Goal: Contribute content: Contribute content

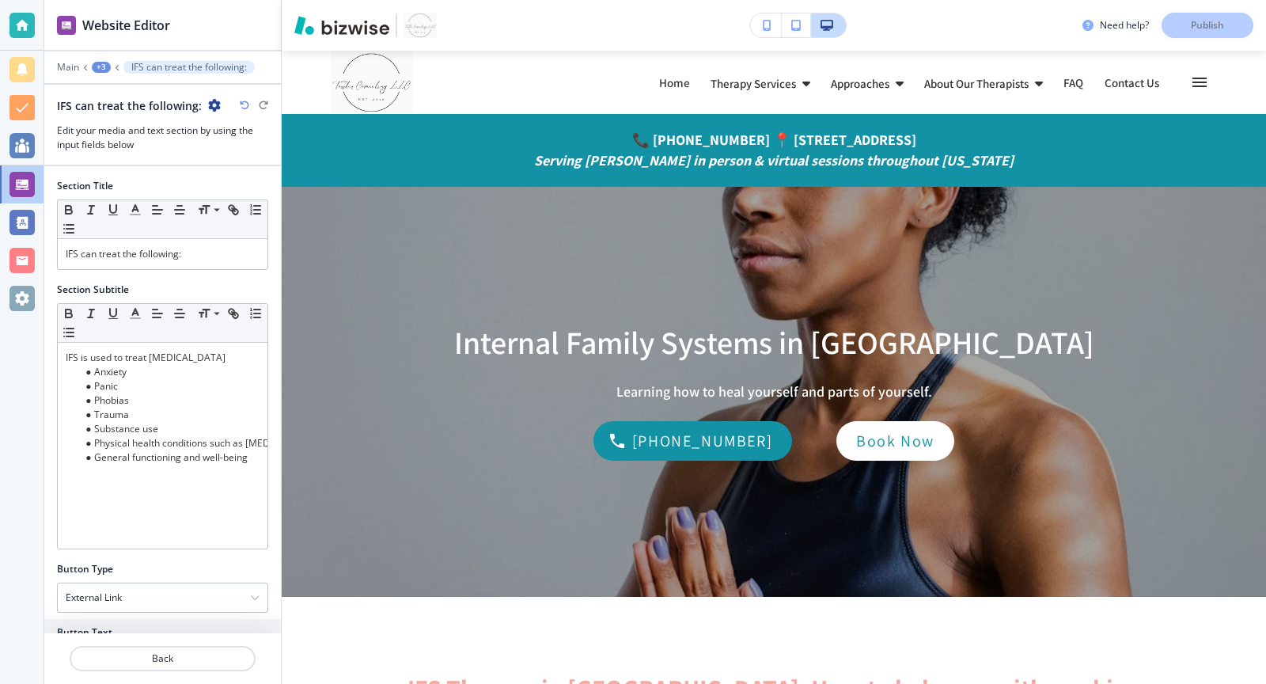
scroll to position [2913, 0]
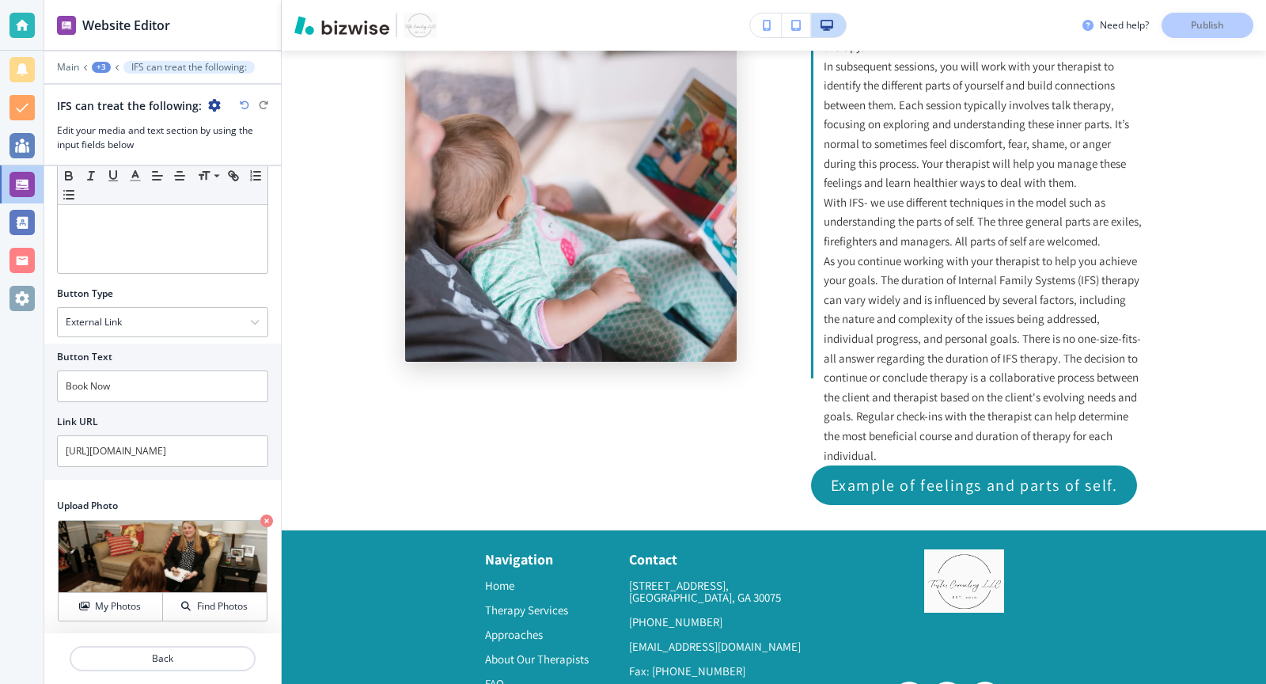
click at [71, 25] on img at bounding box center [66, 25] width 19 height 19
click at [354, 27] on img "button" at bounding box center [341, 25] width 95 height 19
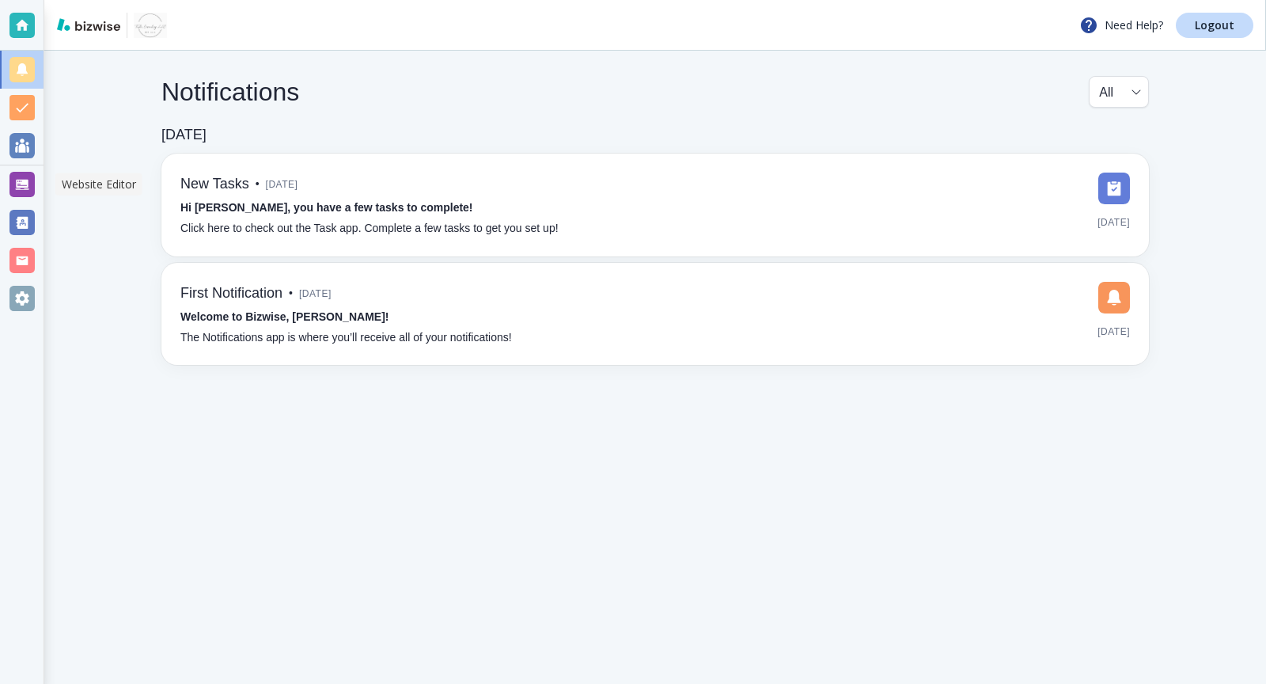
click at [25, 184] on div at bounding box center [21, 184] width 25 height 25
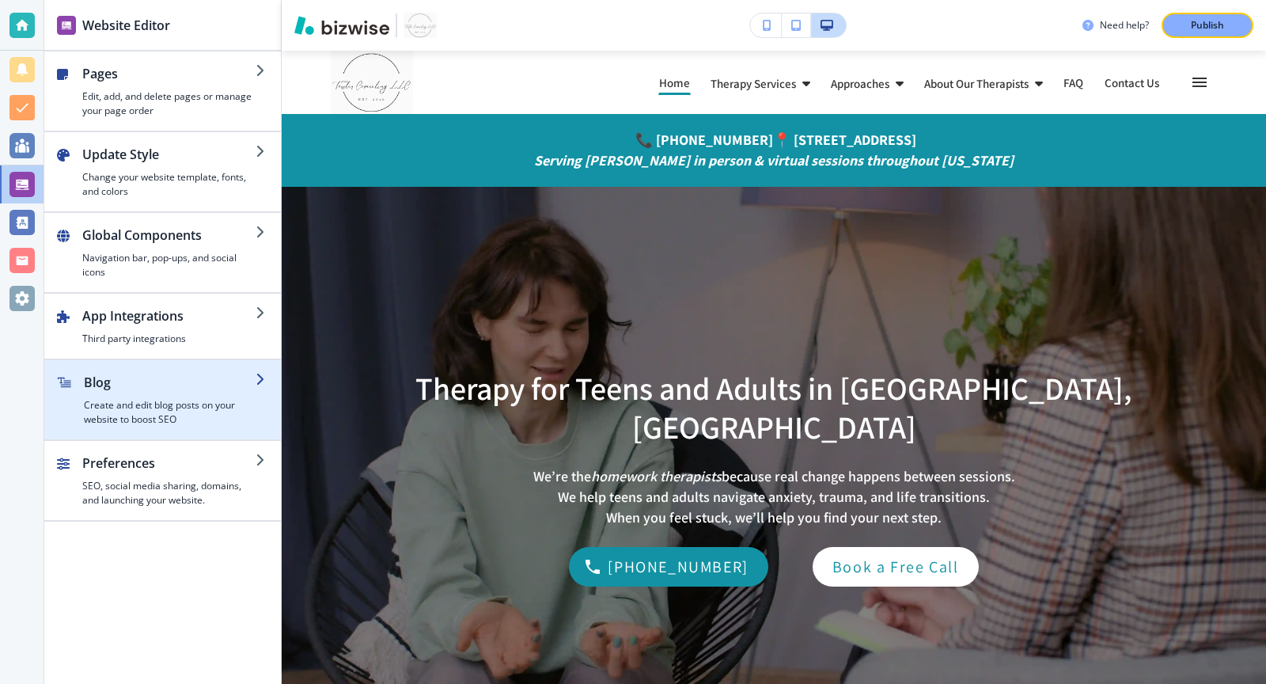
click at [181, 398] on h4 "Create and edit blog posts on your website to boost SEO" at bounding box center [170, 412] width 172 height 28
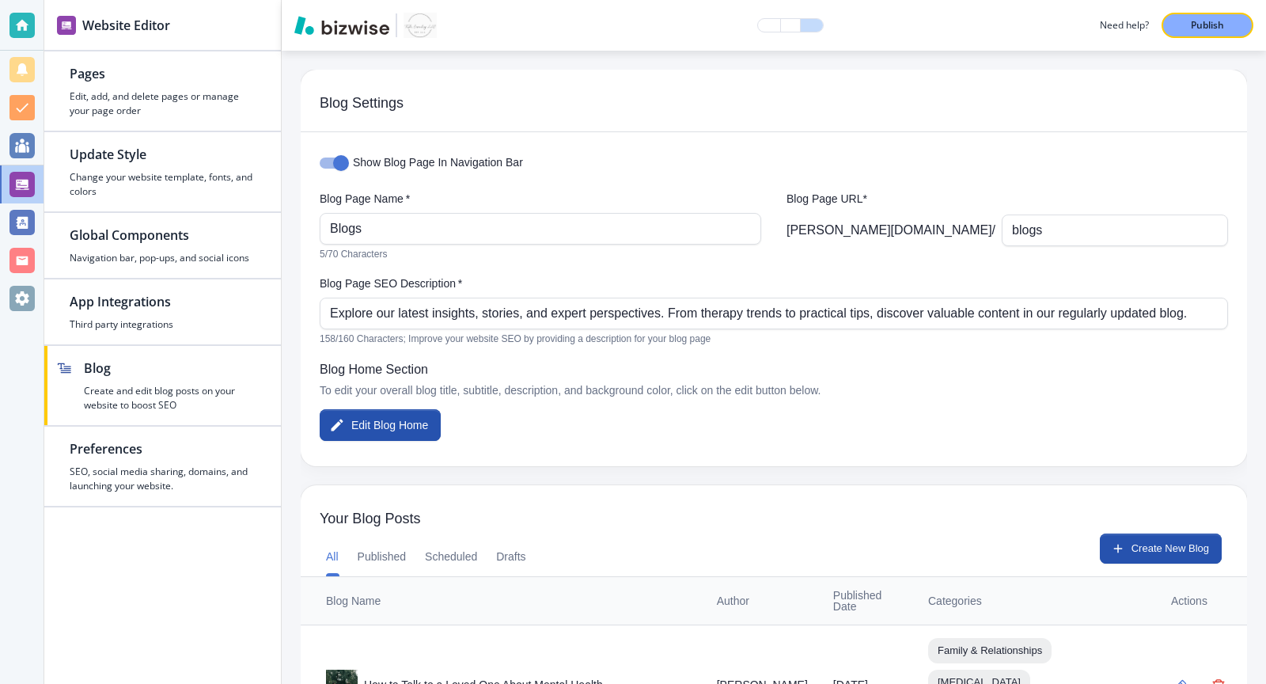
scroll to position [264, 0]
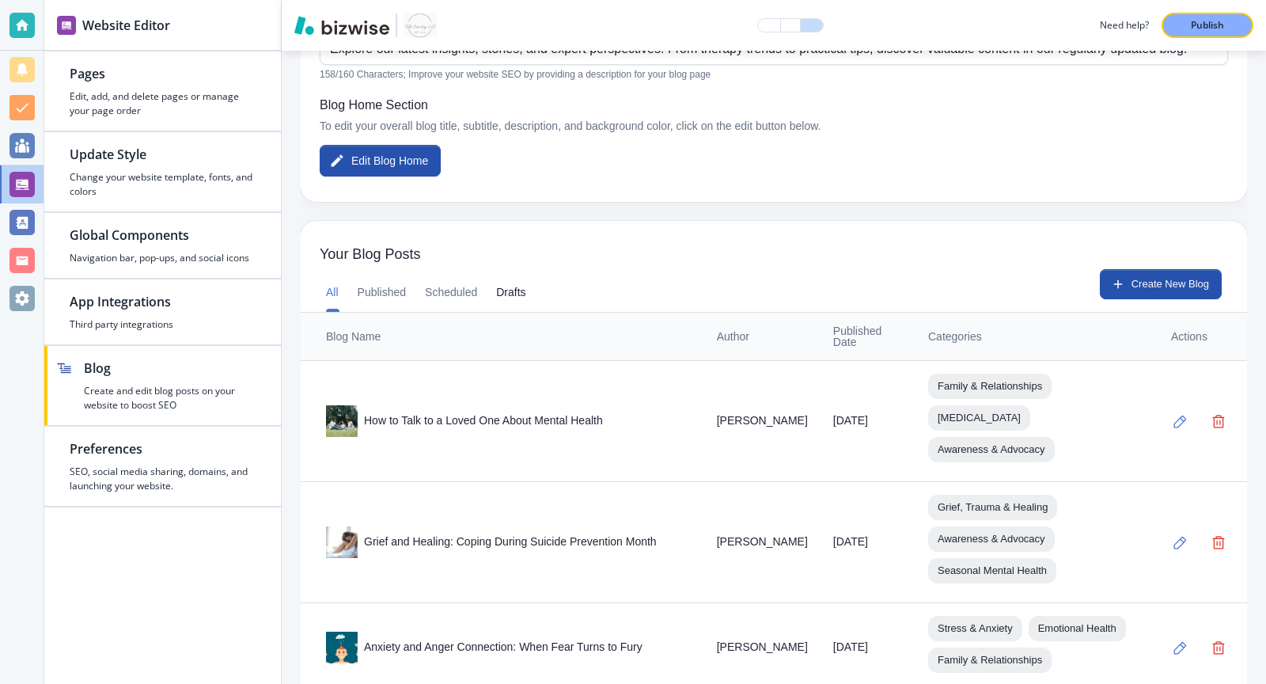
click at [514, 294] on button "Drafts" at bounding box center [510, 293] width 29 height 38
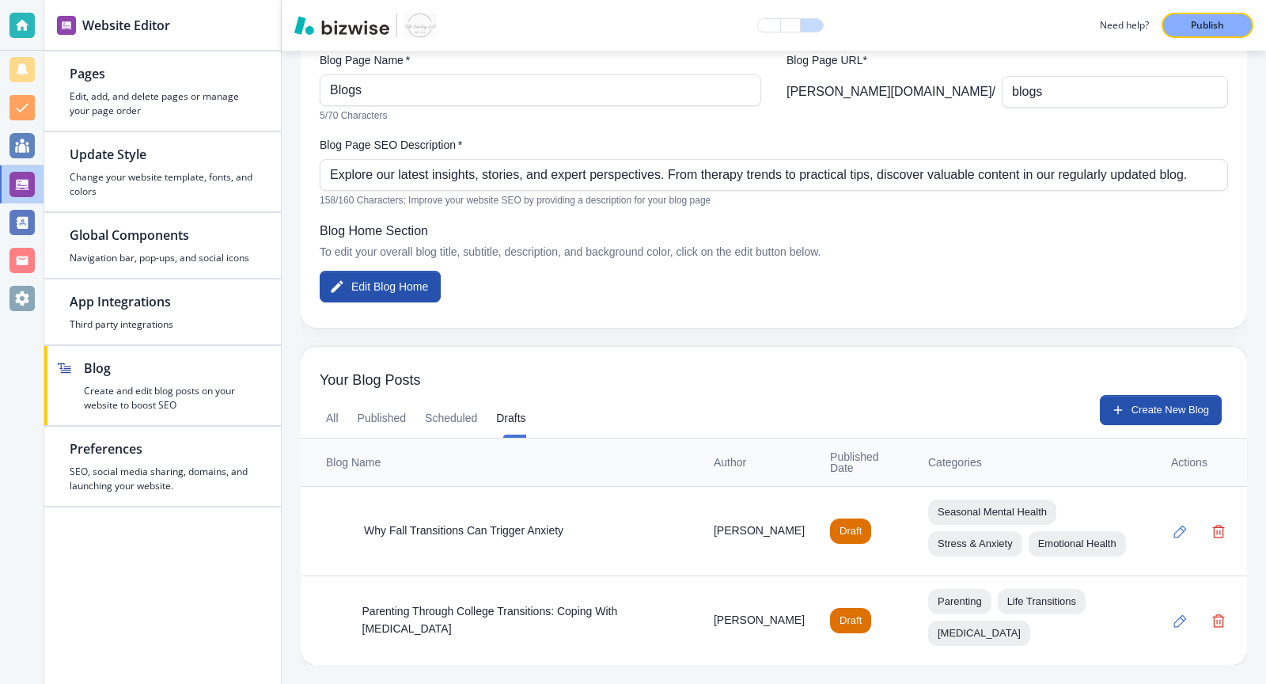
scroll to position [168, 0]
click at [1177, 526] on icon "button" at bounding box center [1181, 532] width 13 height 13
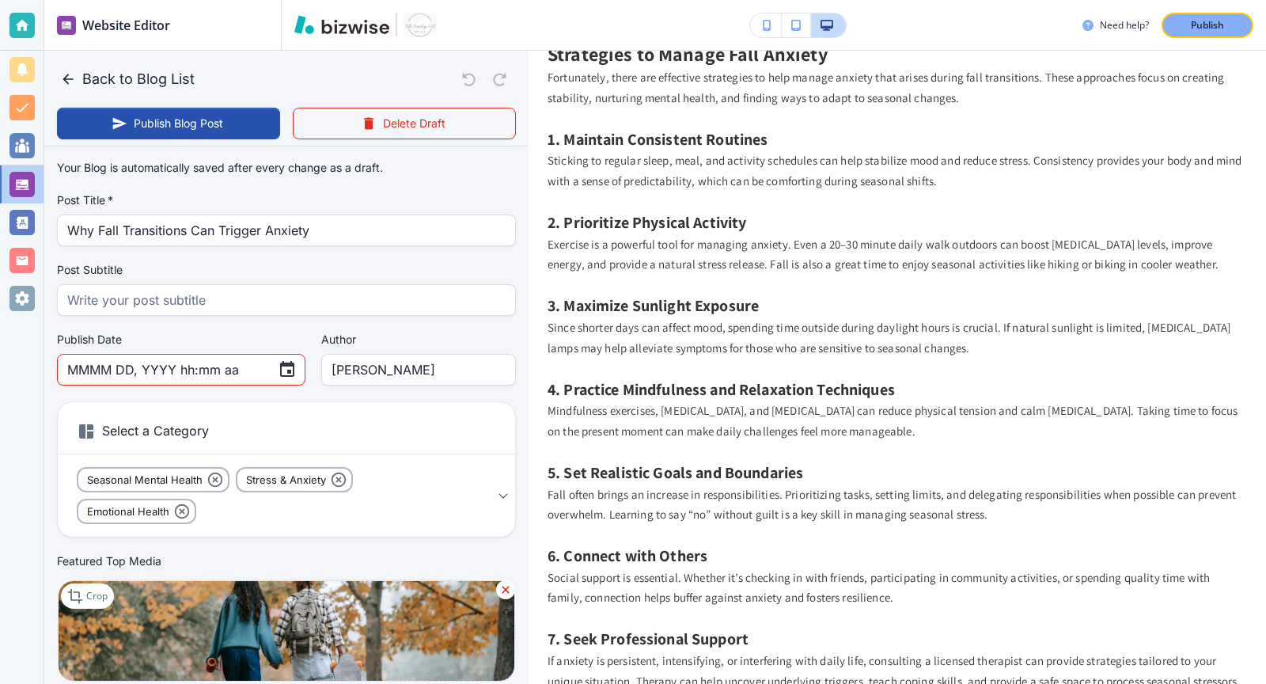
scroll to position [1347, 0]
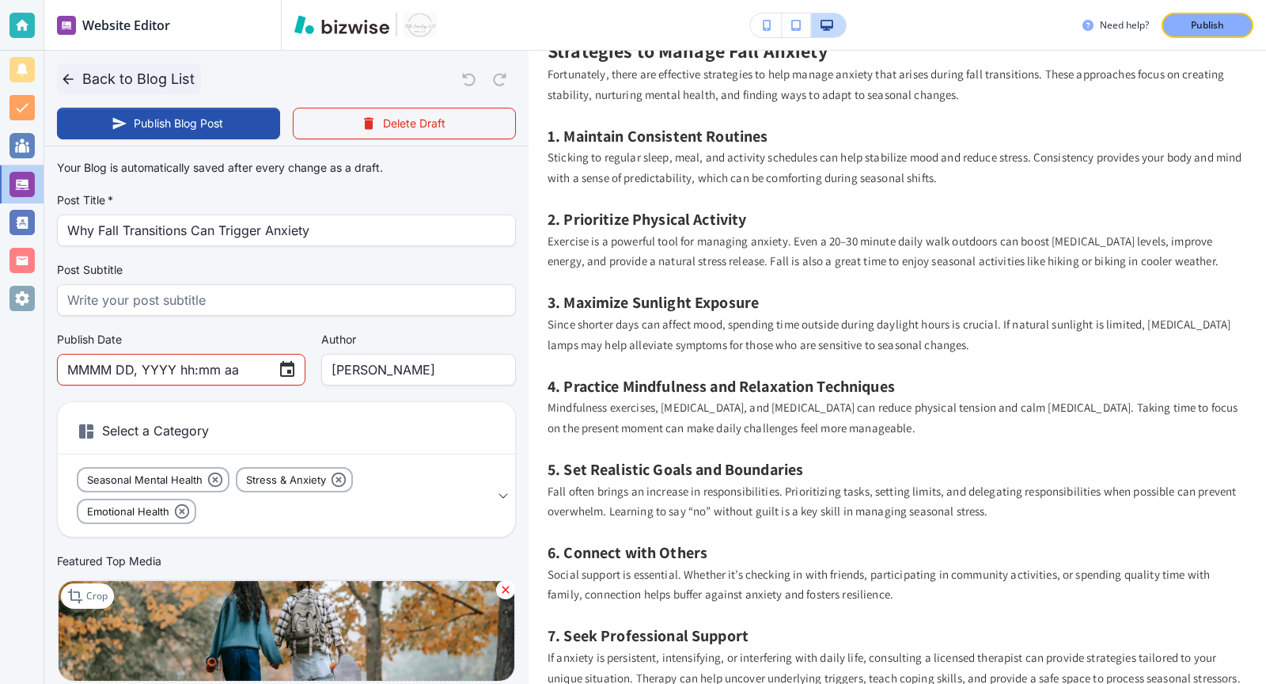
click at [59, 83] on button "Back to Blog List" at bounding box center [129, 79] width 144 height 32
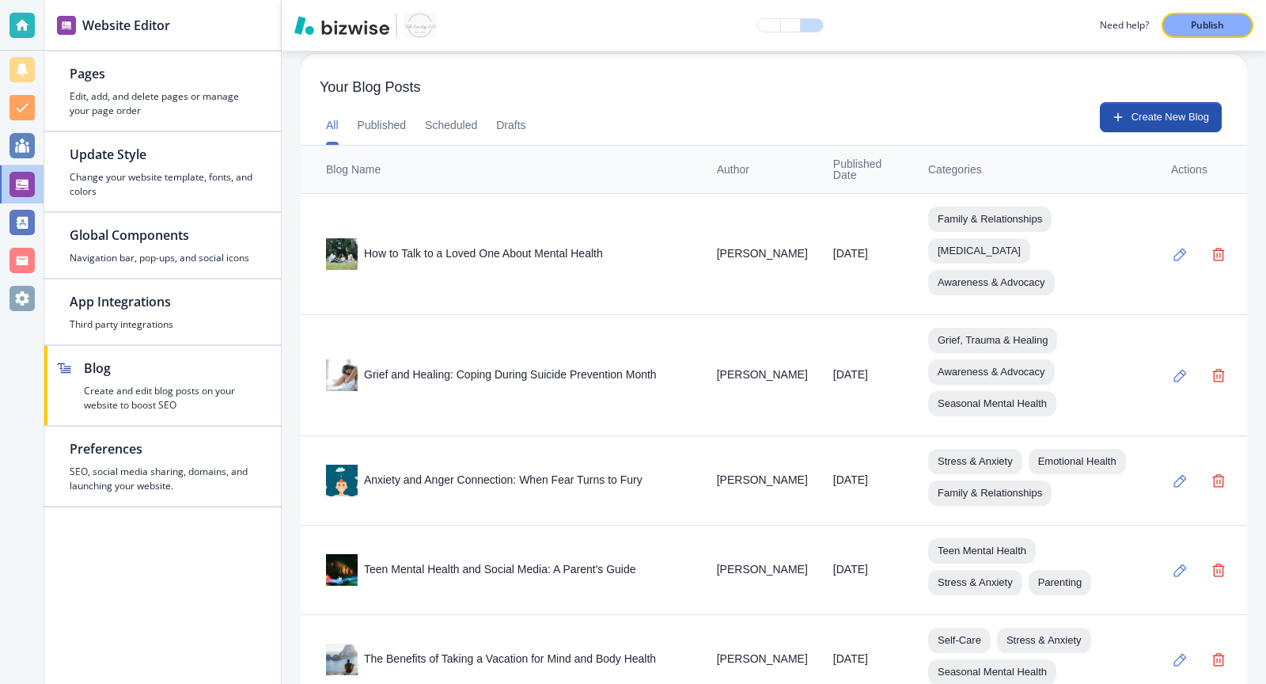
scroll to position [444, 0]
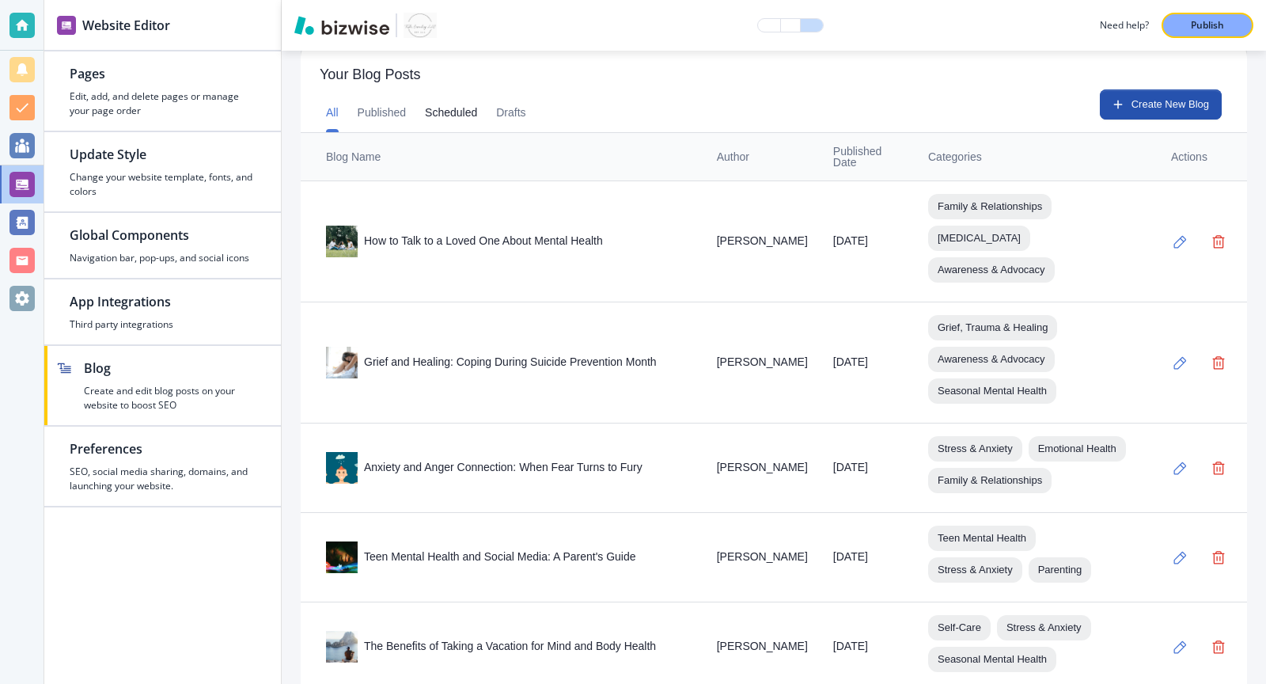
click at [461, 106] on button "Scheduled" at bounding box center [451, 113] width 52 height 38
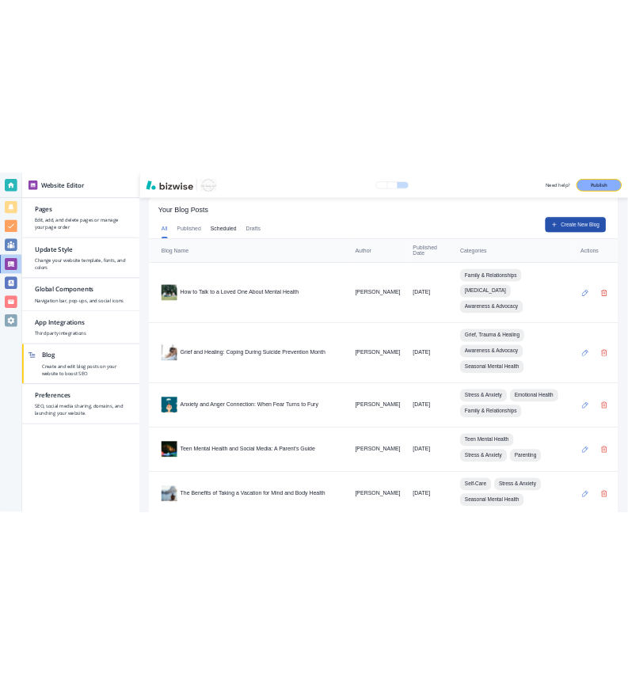
scroll to position [89, 0]
